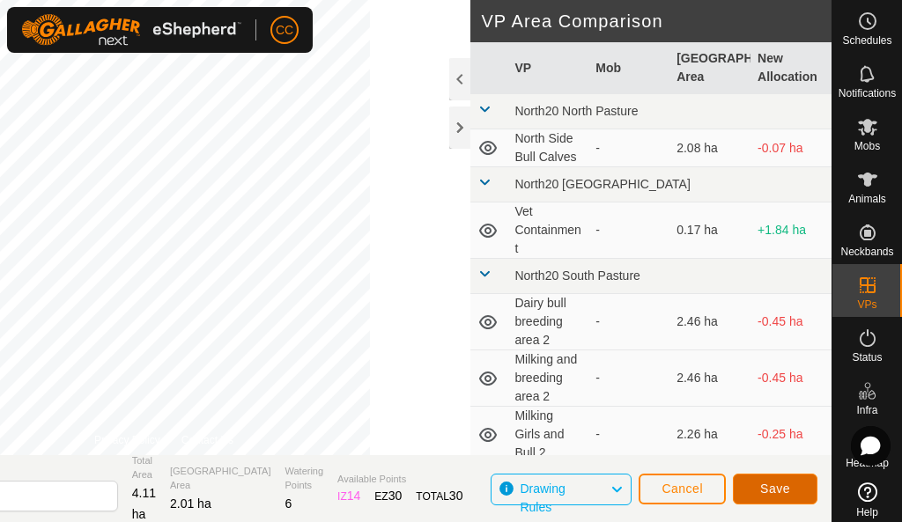
click at [807, 493] on button "Save" at bounding box center [775, 489] width 85 height 31
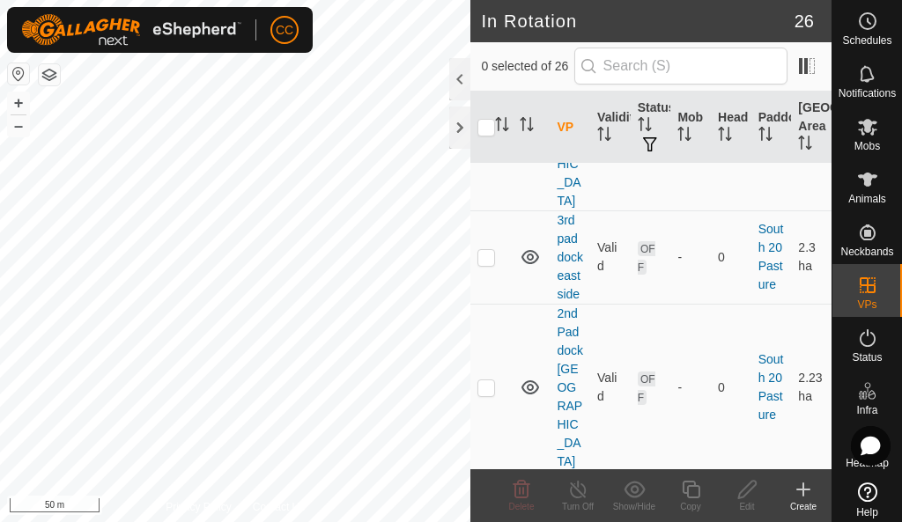
scroll to position [3279, 0]
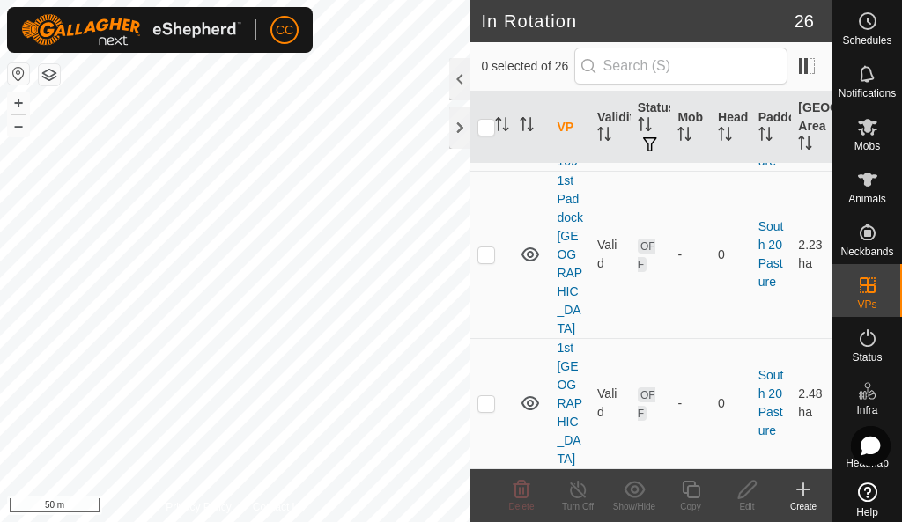
click at [460, 88] on div at bounding box center [459, 79] width 21 height 42
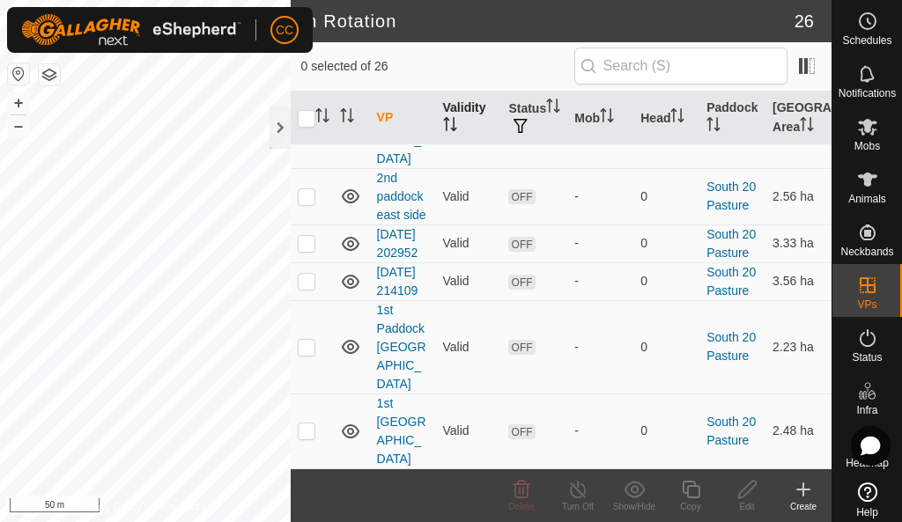
scroll to position [1540, 0]
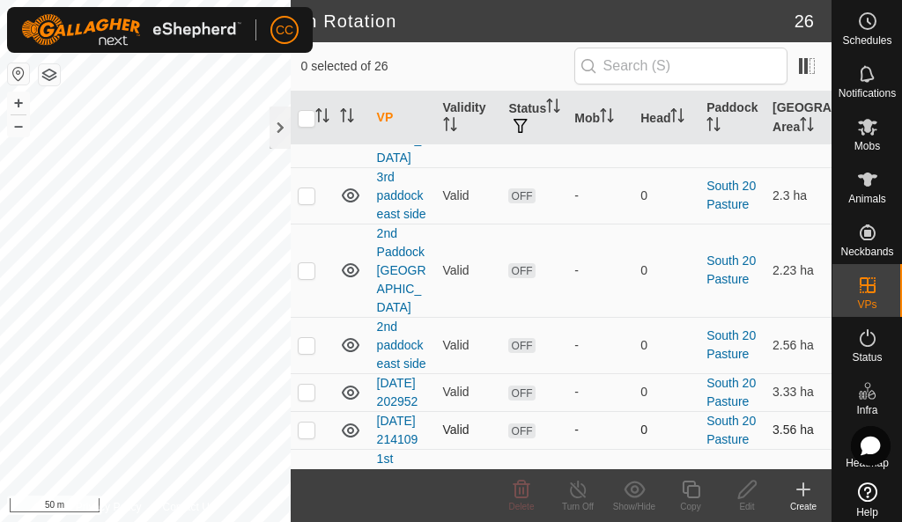
drag, startPoint x: 493, startPoint y: 262, endPoint x: 494, endPoint y: 272, distance: 10.6
click at [328, 373] on td at bounding box center [312, 392] width 42 height 38
drag, startPoint x: 305, startPoint y: 246, endPoint x: 306, endPoint y: 237, distance: 8.8
click at [306, 373] on td at bounding box center [312, 392] width 42 height 38
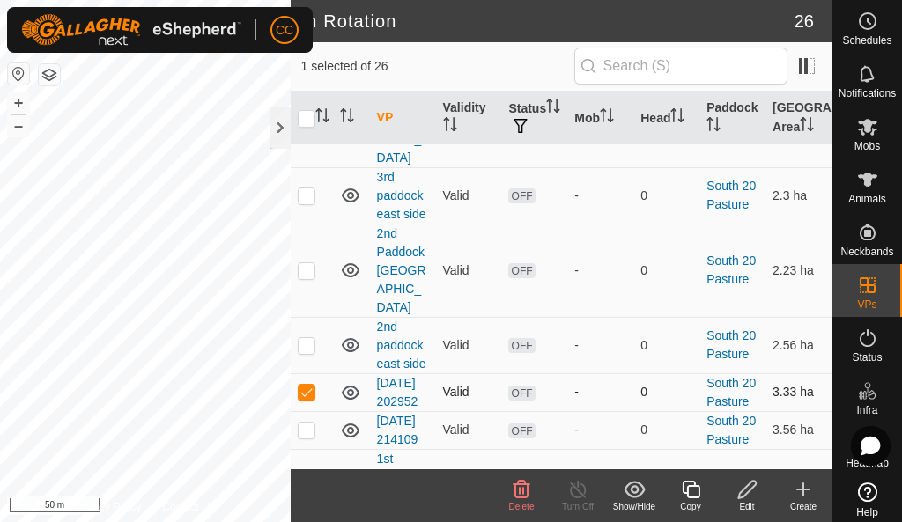
checkbox input "false"
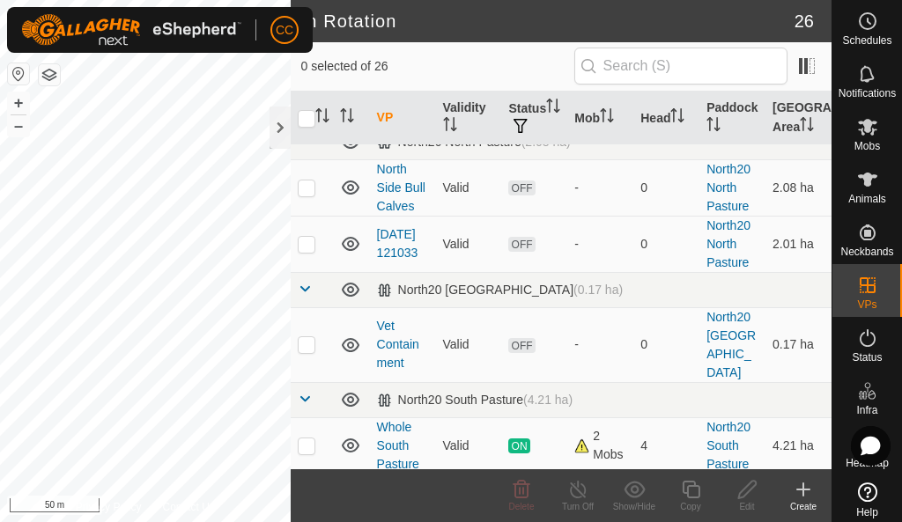
scroll to position [0, 0]
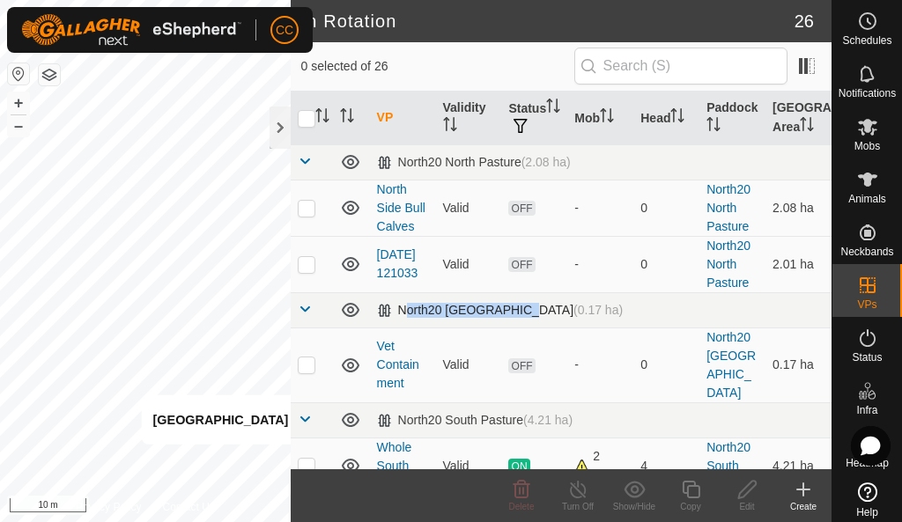
drag, startPoint x: 512, startPoint y: 303, endPoint x: 516, endPoint y: 325, distance: 22.3
click at [516, 322] on td "North20 [GEOGRAPHIC_DATA] (0.17 ha)" at bounding box center [600, 309] width 461 height 35
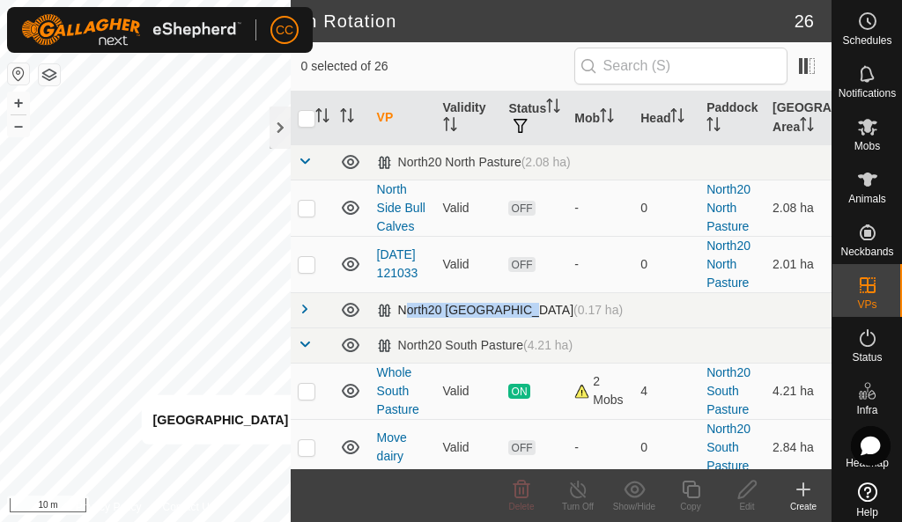
click at [303, 305] on span at bounding box center [305, 309] width 14 height 14
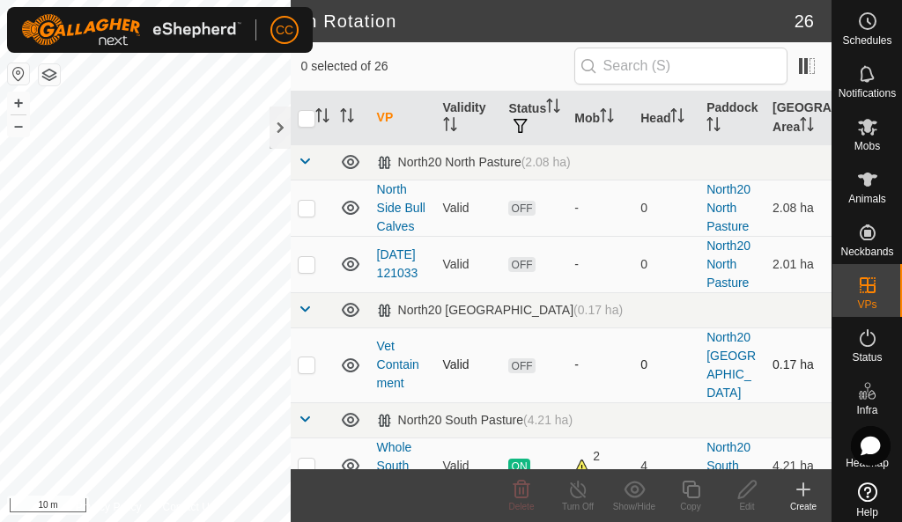
click at [306, 368] on p-checkbox at bounding box center [307, 365] width 18 height 14
checkbox input "true"
